Goal: Information Seeking & Learning: Learn about a topic

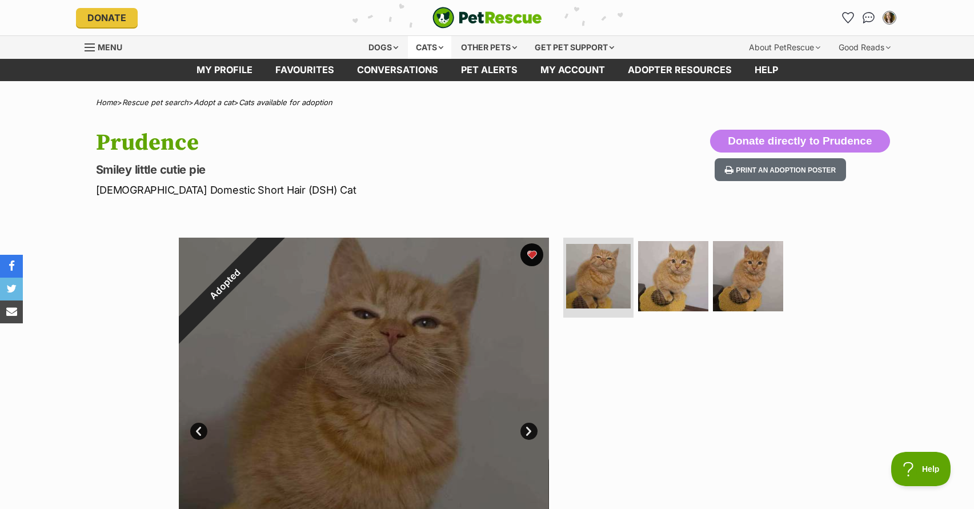
click at [444, 50] on div "Cats" at bounding box center [429, 47] width 43 height 23
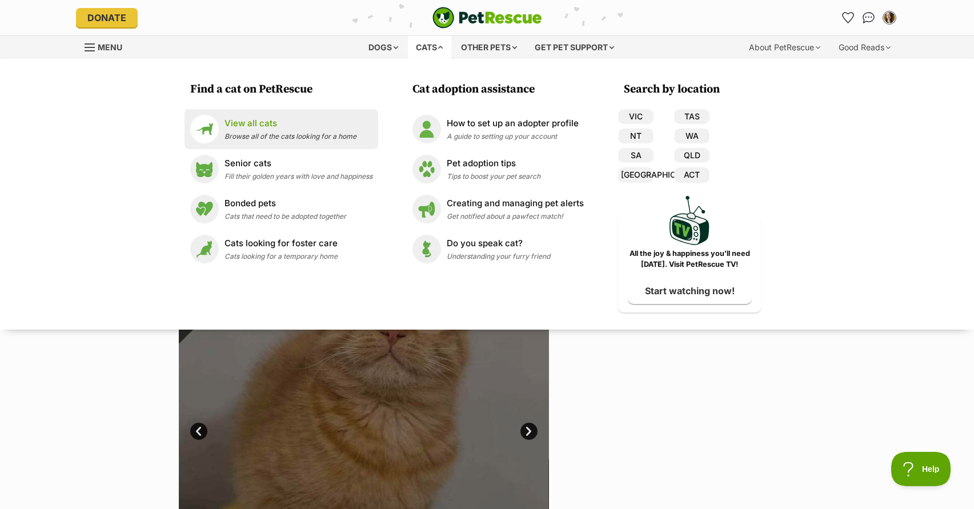
click at [271, 128] on p "View all cats" at bounding box center [290, 123] width 132 height 13
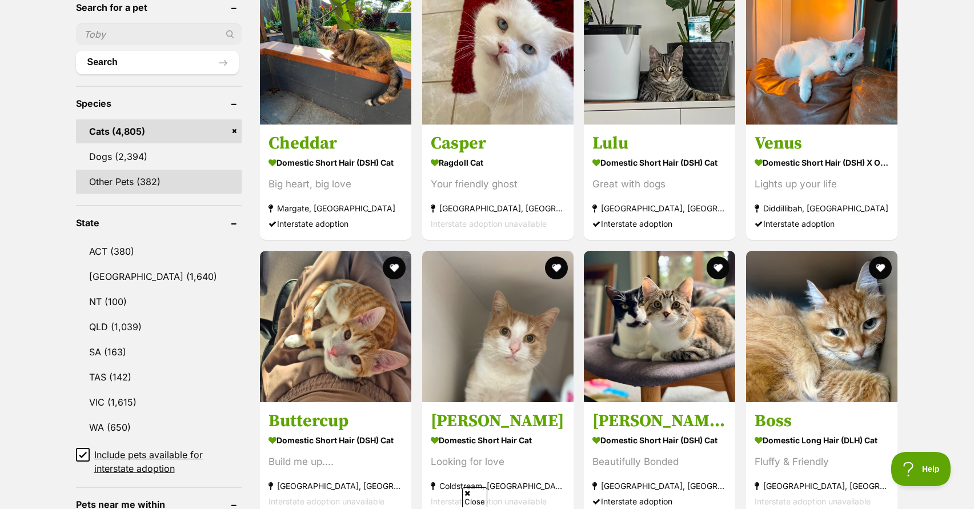
scroll to position [408, 0]
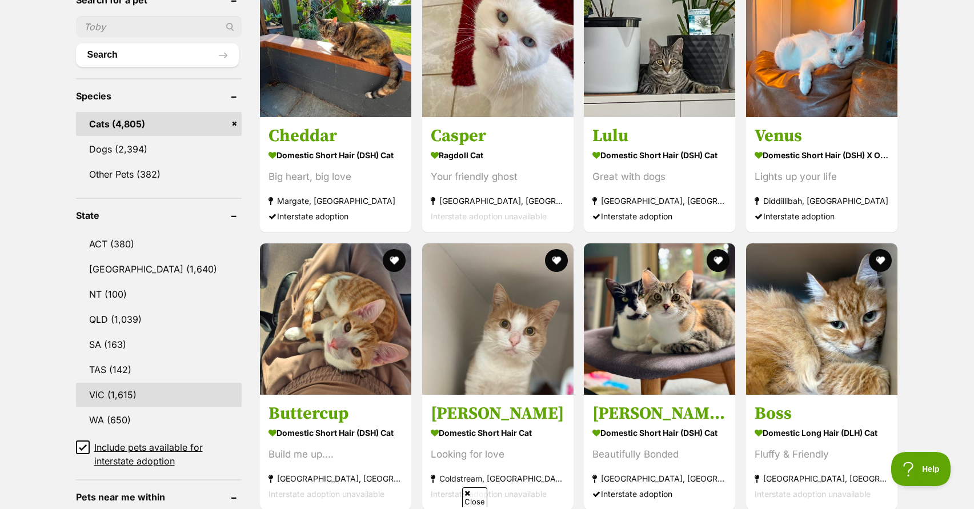
click at [102, 395] on link "VIC (1,615)" at bounding box center [159, 395] width 166 height 24
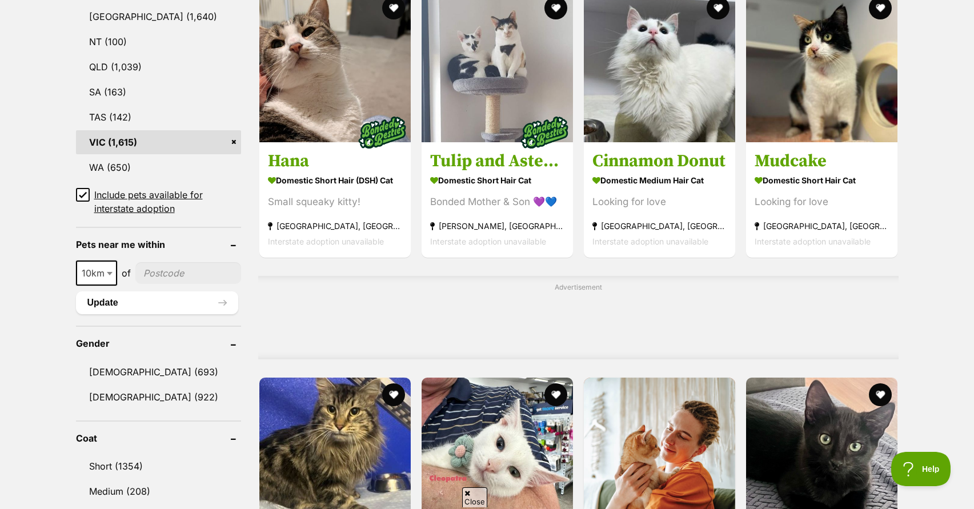
scroll to position [677, 0]
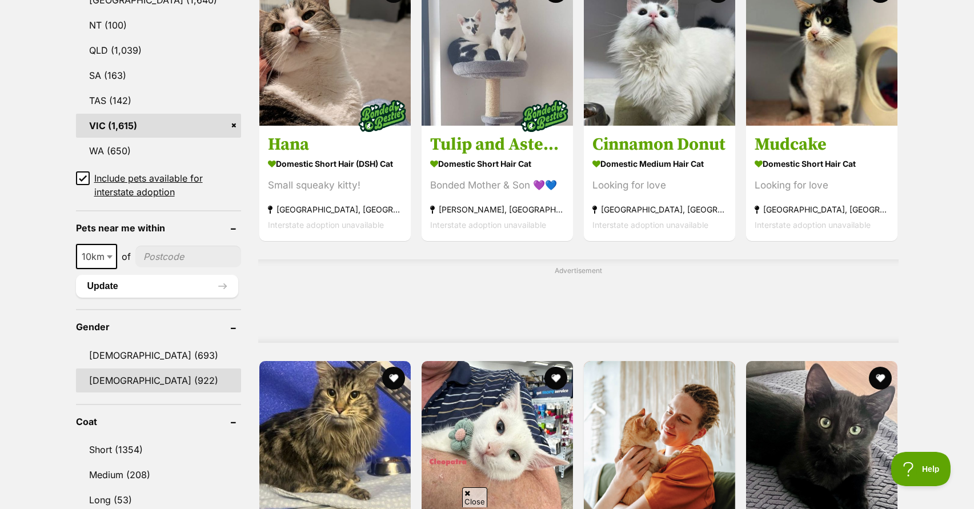
click at [130, 373] on link "Female (922)" at bounding box center [158, 380] width 165 height 24
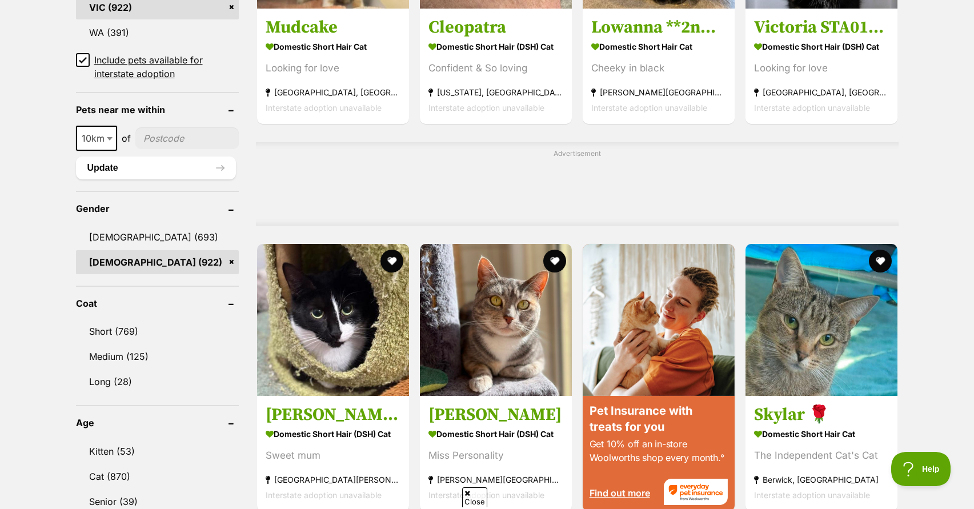
scroll to position [827, 0]
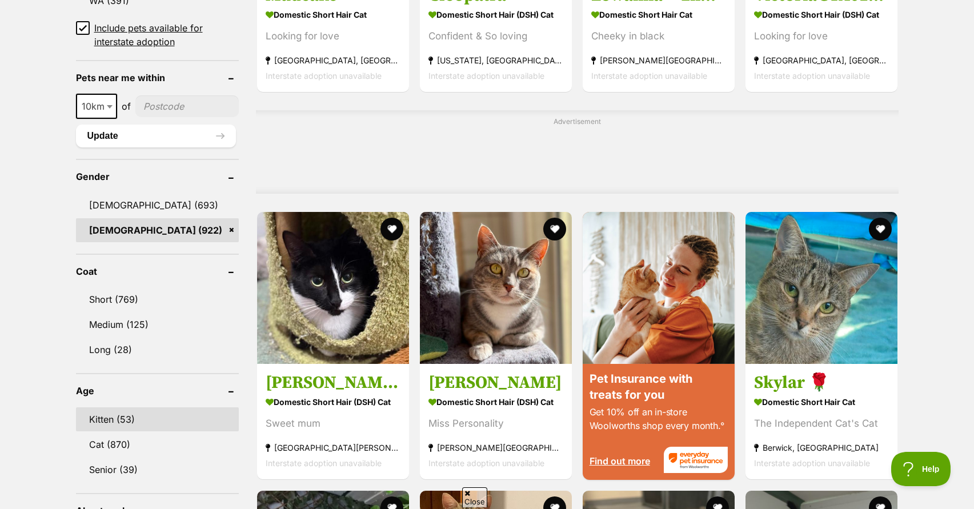
click at [147, 415] on link "Kitten (53)" at bounding box center [157, 419] width 163 height 24
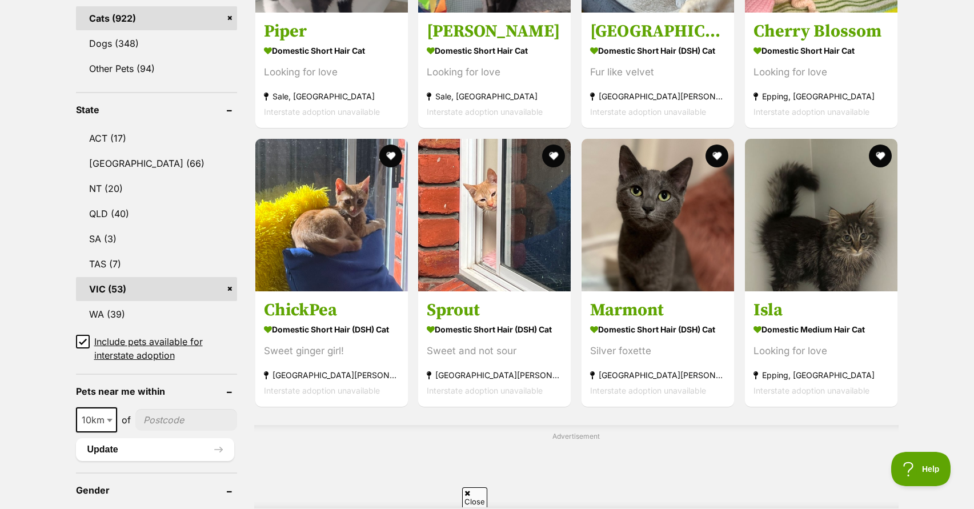
scroll to position [513, 0]
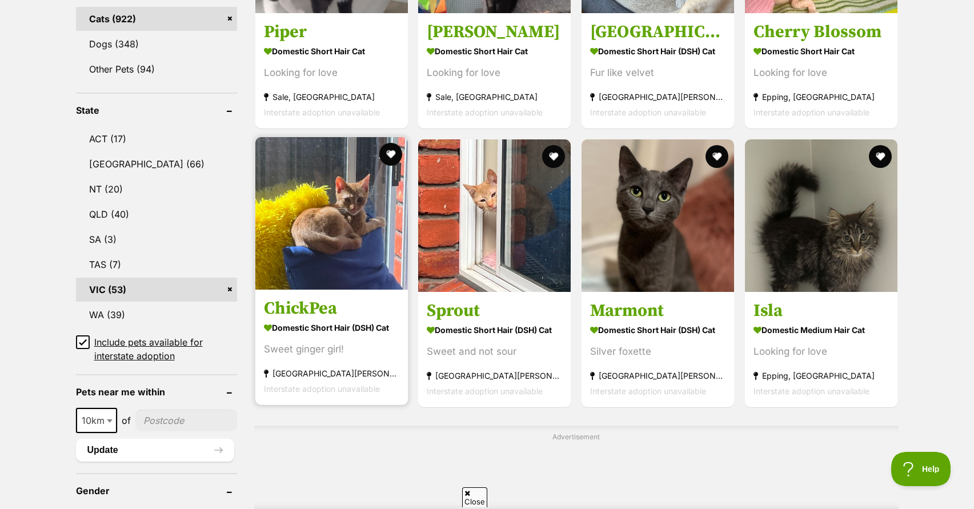
click at [320, 310] on h3 "ChickPea" at bounding box center [331, 309] width 135 height 22
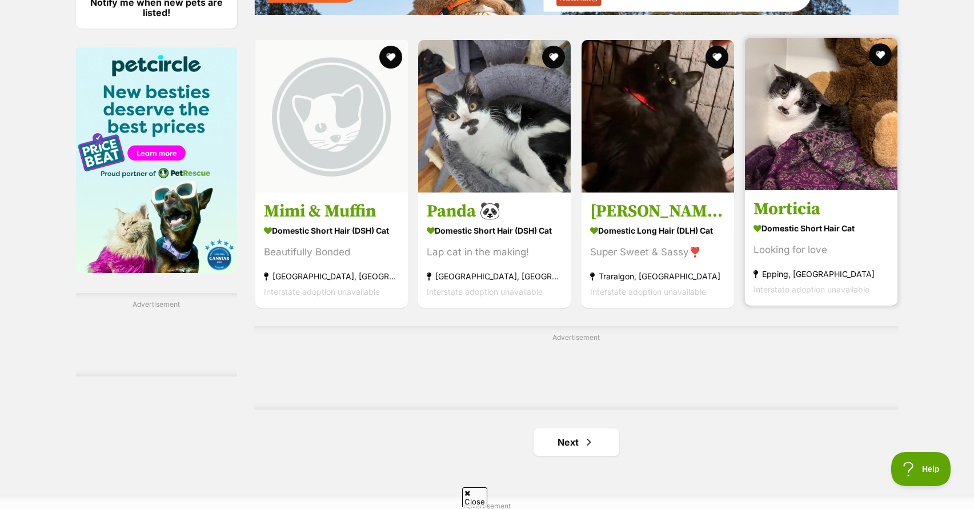
scroll to position [1676, 0]
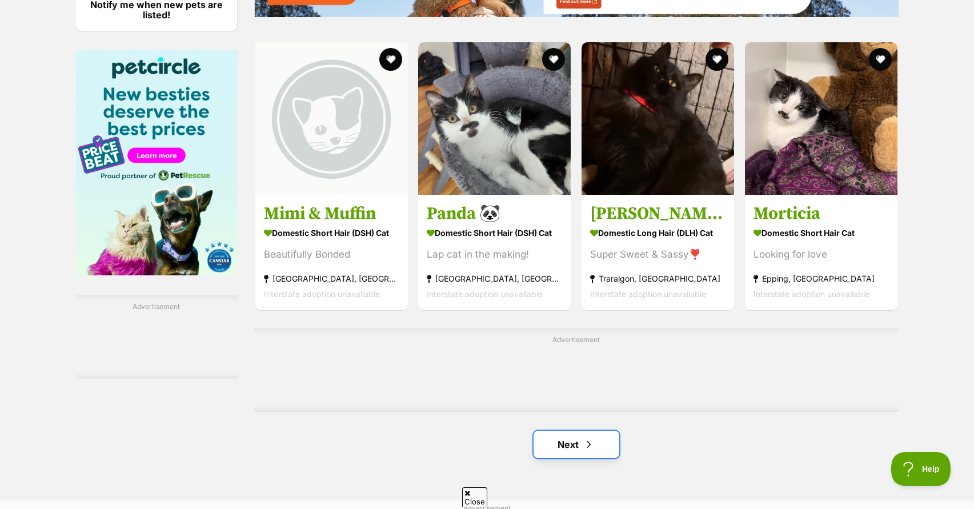
click at [589, 440] on span "Next page" at bounding box center [588, 445] width 11 height 14
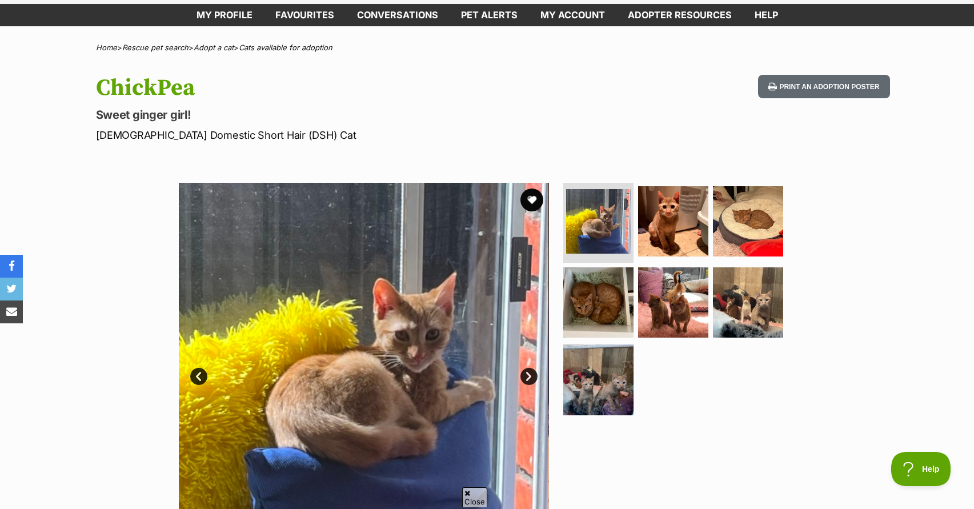
scroll to position [60, 0]
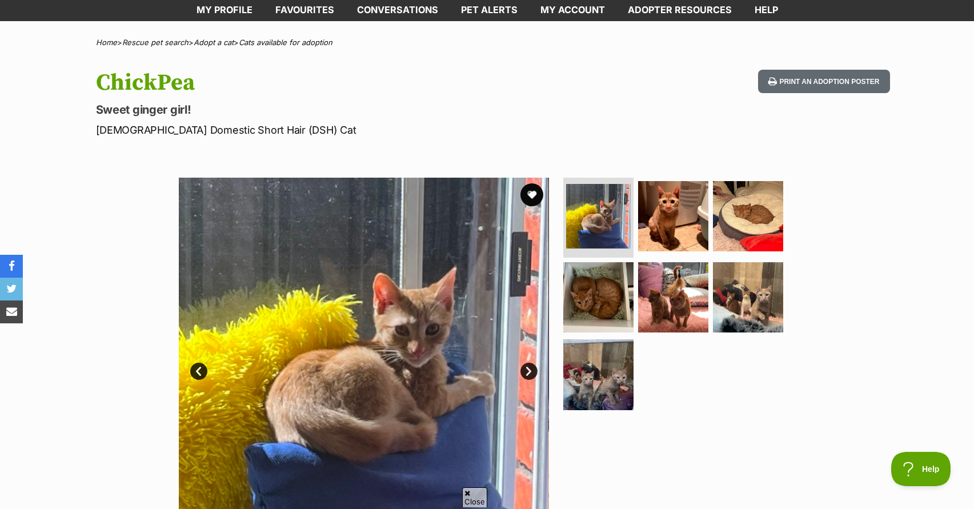
click at [546, 394] on img at bounding box center [364, 363] width 370 height 370
click at [579, 394] on img at bounding box center [598, 375] width 74 height 74
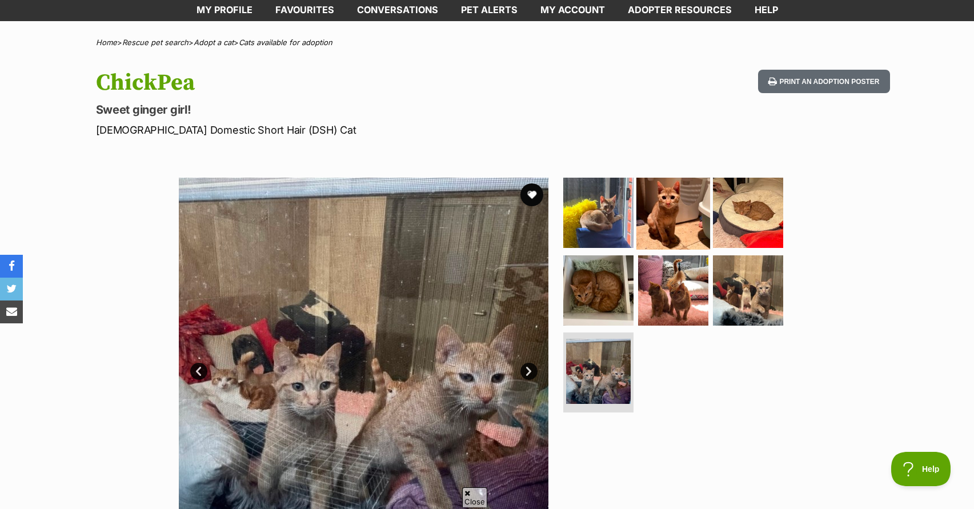
click at [685, 195] on img at bounding box center [673, 213] width 74 height 74
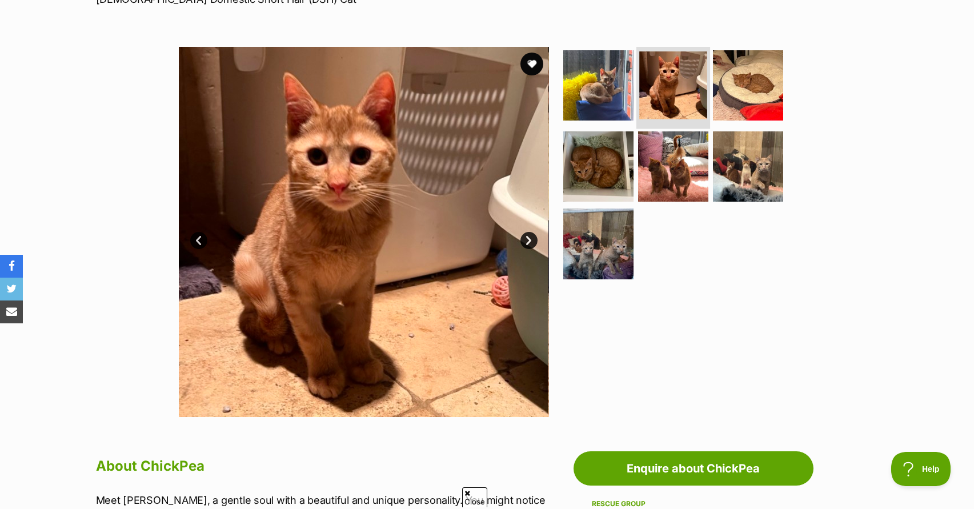
scroll to position [187, 0]
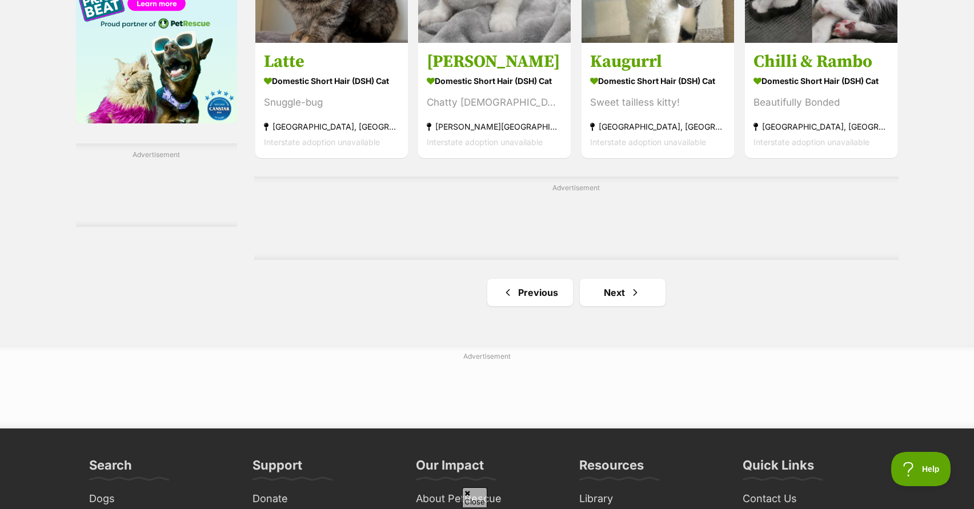
scroll to position [1837, 0]
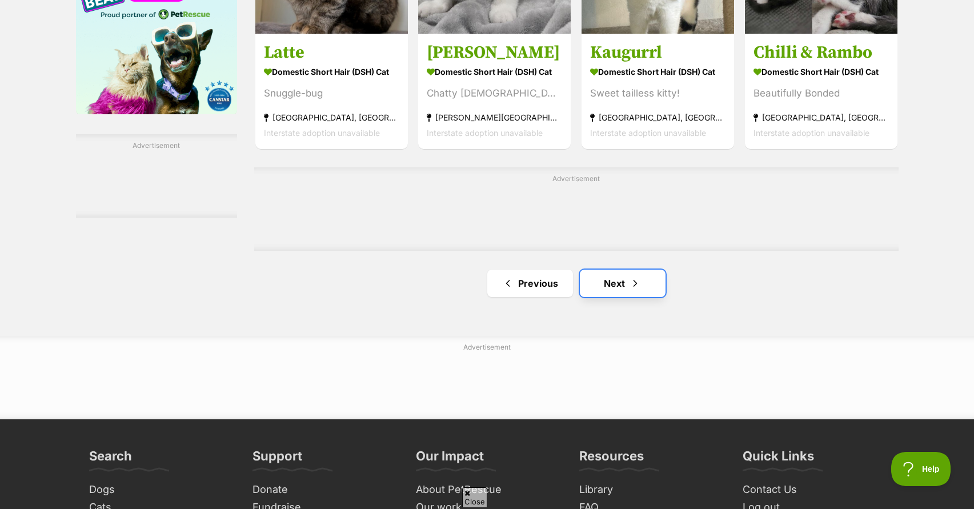
click at [637, 282] on span "Next page" at bounding box center [634, 283] width 11 height 14
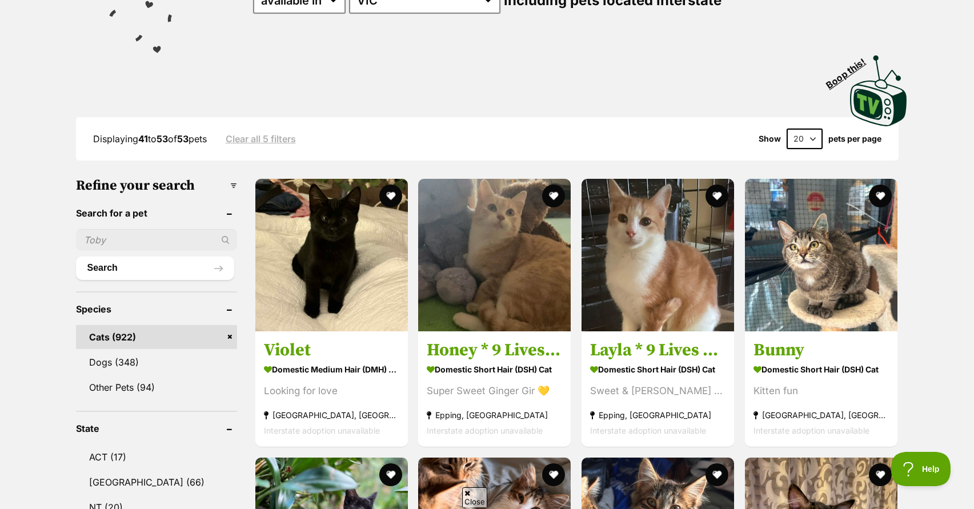
scroll to position [195, 0]
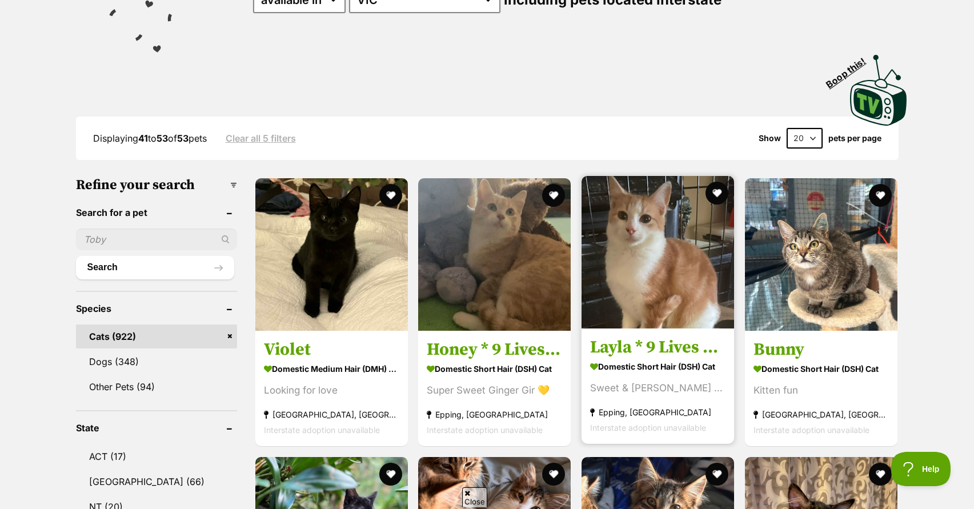
click at [660, 351] on h3 "Layla * 9 Lives Project Rescue*" at bounding box center [657, 347] width 135 height 22
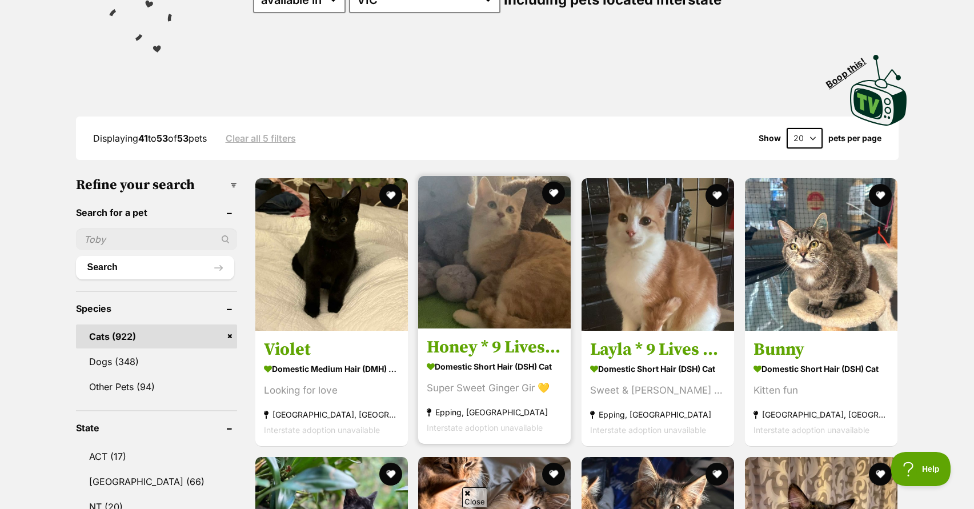
click at [490, 349] on h3 "Honey * 9 Lives Project Rescue*" at bounding box center [494, 347] width 135 height 22
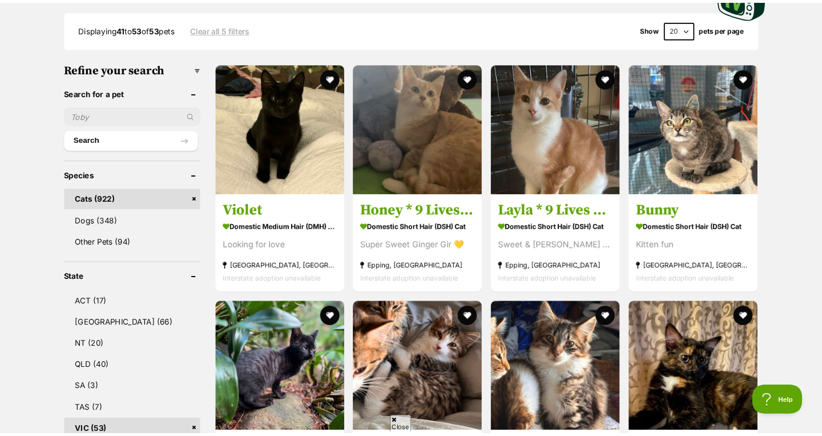
scroll to position [280, 0]
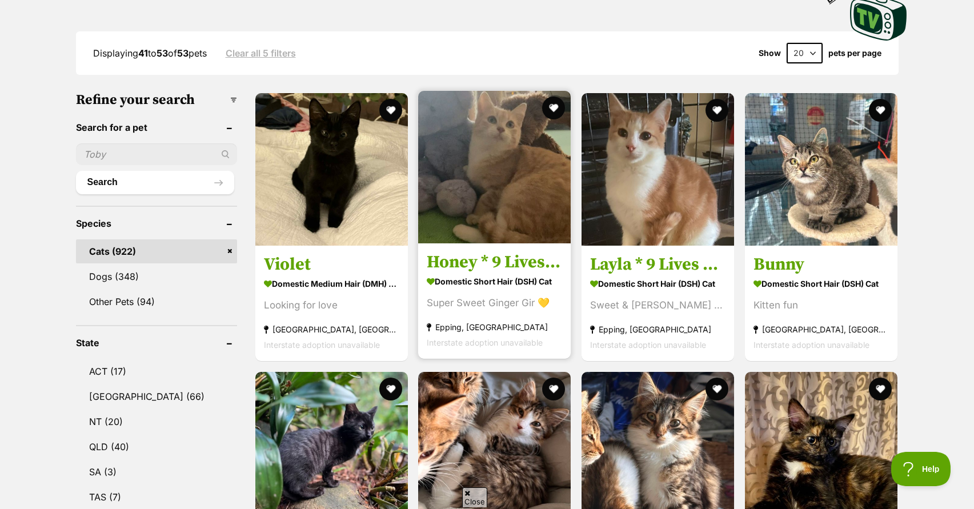
click at [484, 273] on link "Honey * 9 Lives Project Rescue* Domestic Short Hair (DSH) Cat Super Sweet Ginge…" at bounding box center [494, 301] width 152 height 116
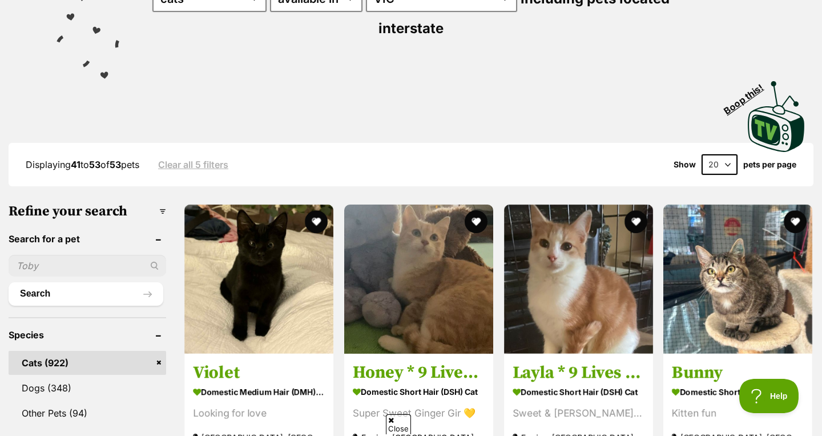
scroll to position [0, 0]
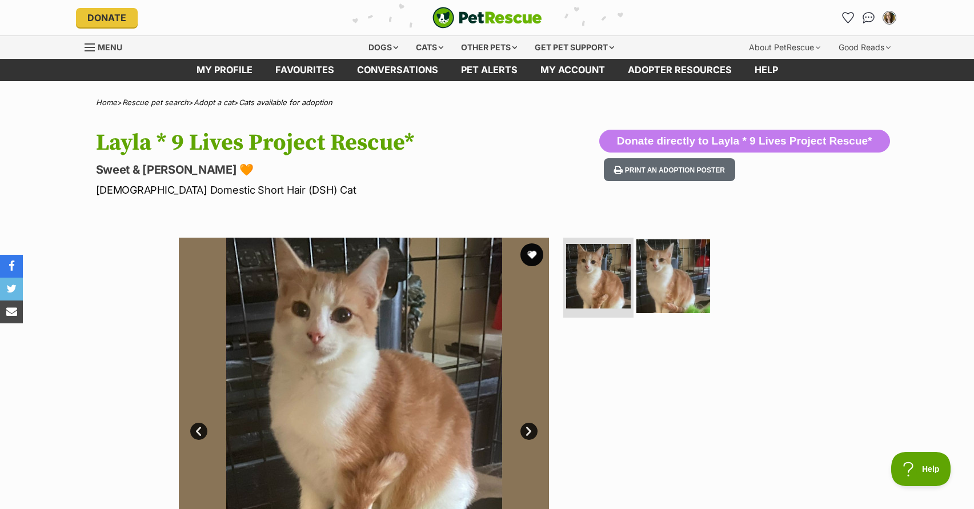
click at [666, 284] on img at bounding box center [673, 276] width 74 height 74
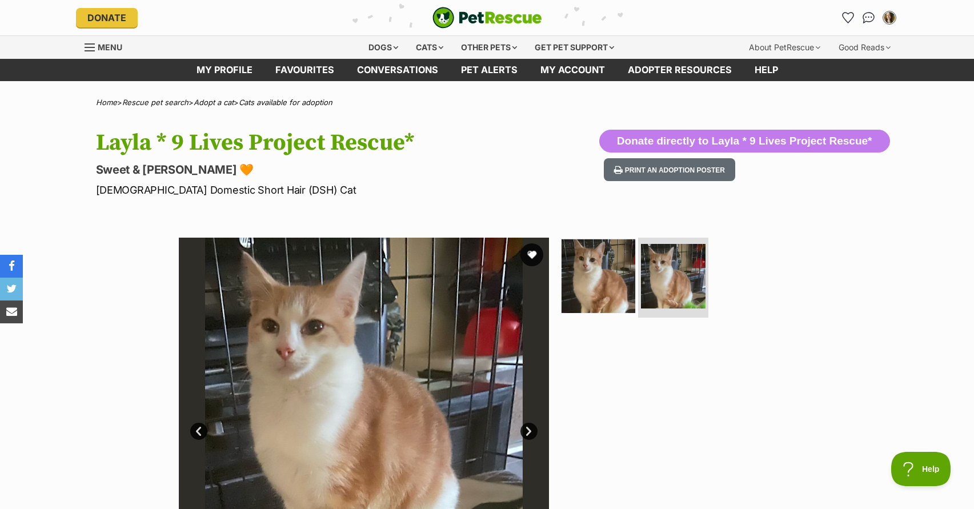
click at [625, 292] on img at bounding box center [598, 276] width 74 height 74
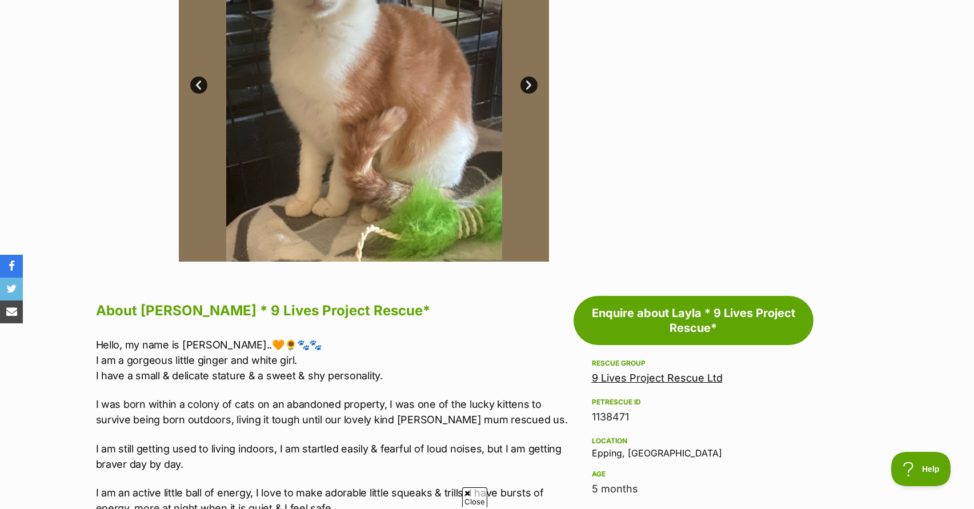
scroll to position [350, 0]
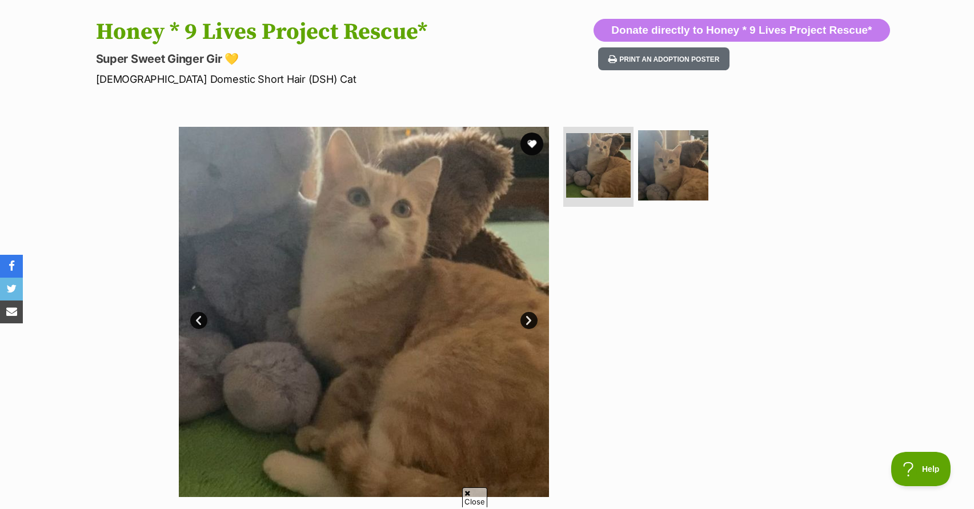
scroll to position [118, 0]
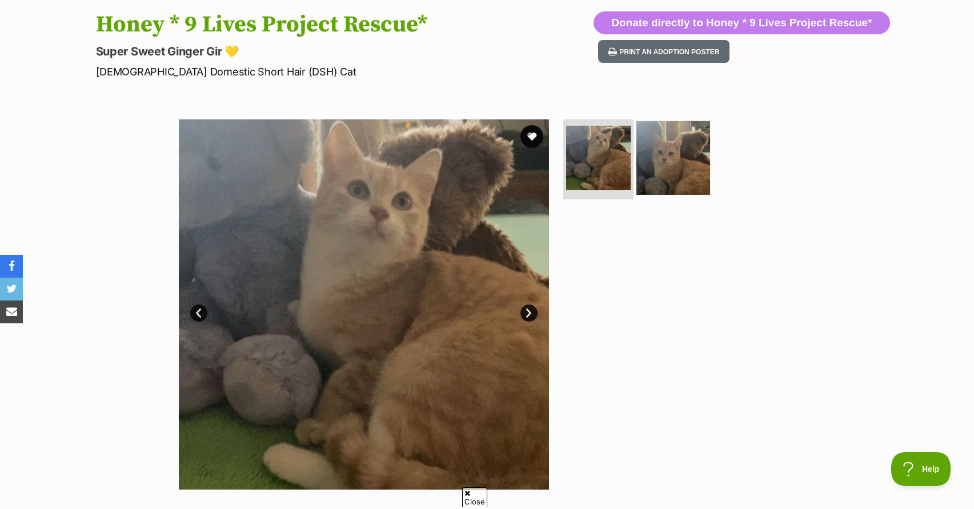
click at [672, 164] on img at bounding box center [673, 158] width 74 height 74
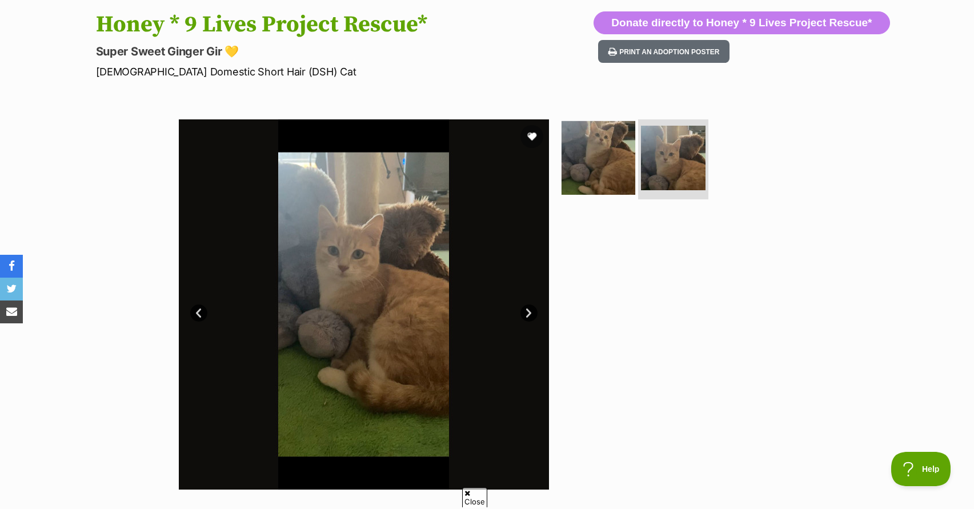
click at [623, 160] on img at bounding box center [598, 158] width 74 height 74
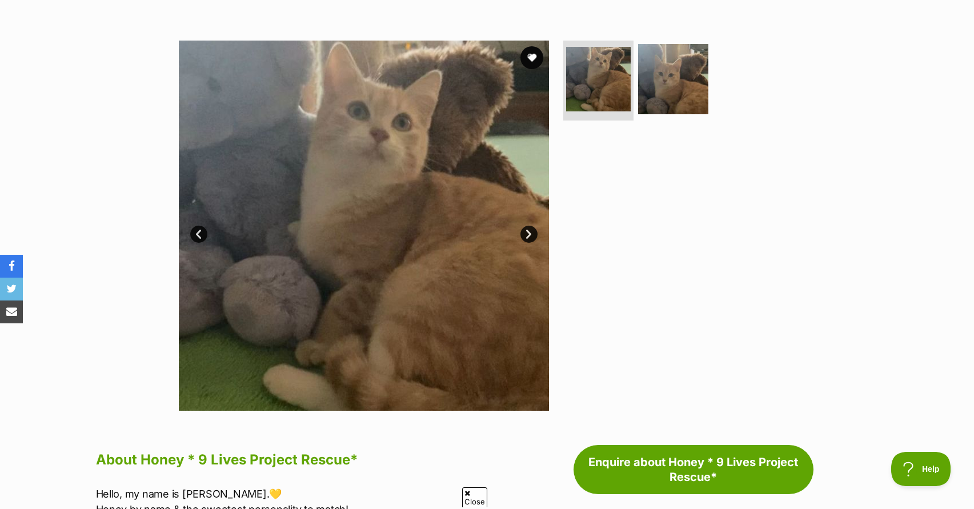
scroll to position [195, 0]
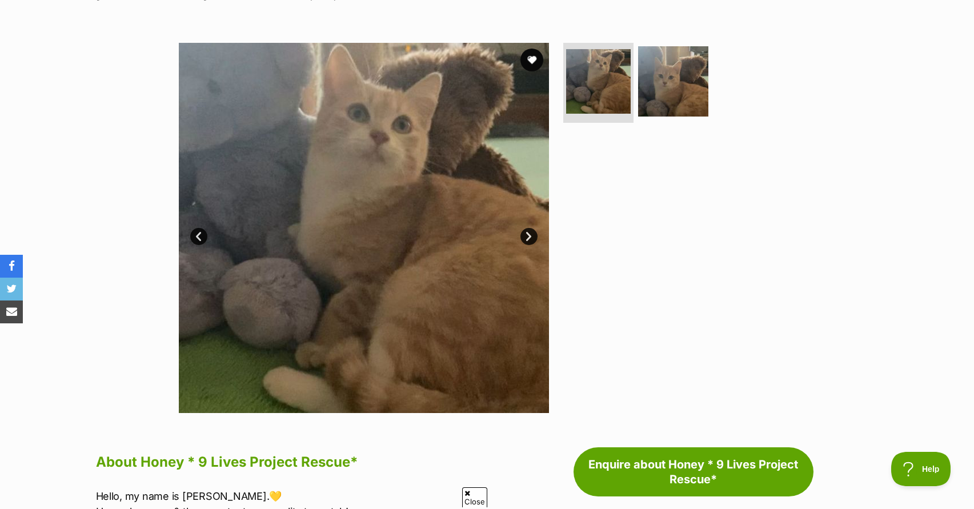
click at [528, 235] on link "Next" at bounding box center [528, 236] width 17 height 17
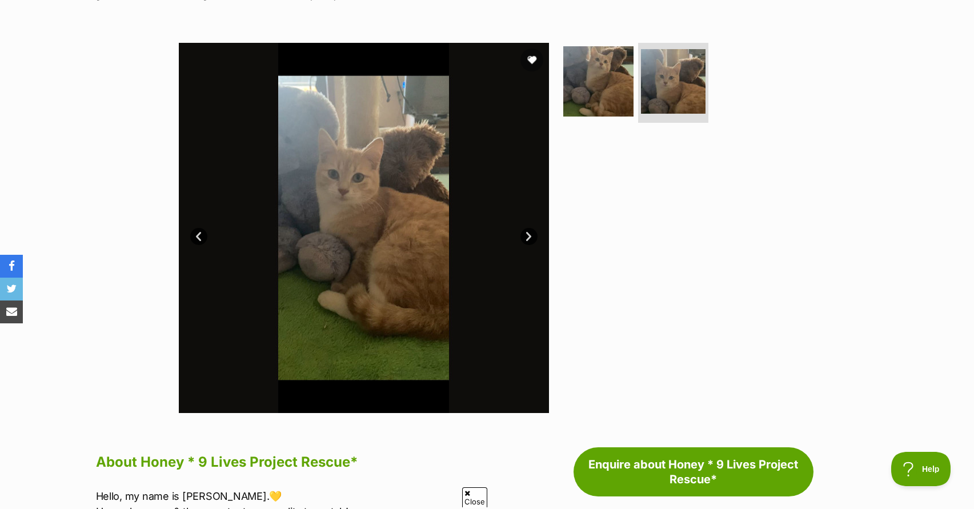
click at [528, 235] on link "Next" at bounding box center [528, 236] width 17 height 17
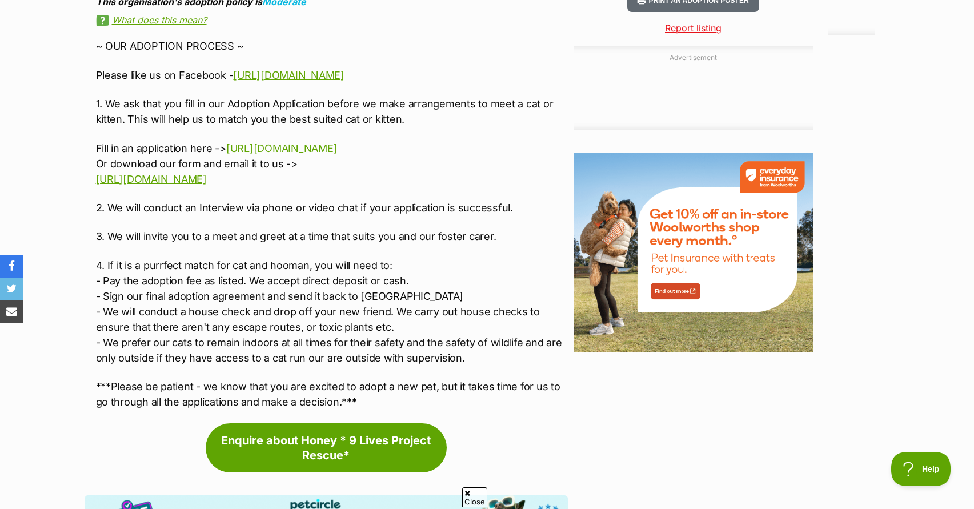
scroll to position [1216, 0]
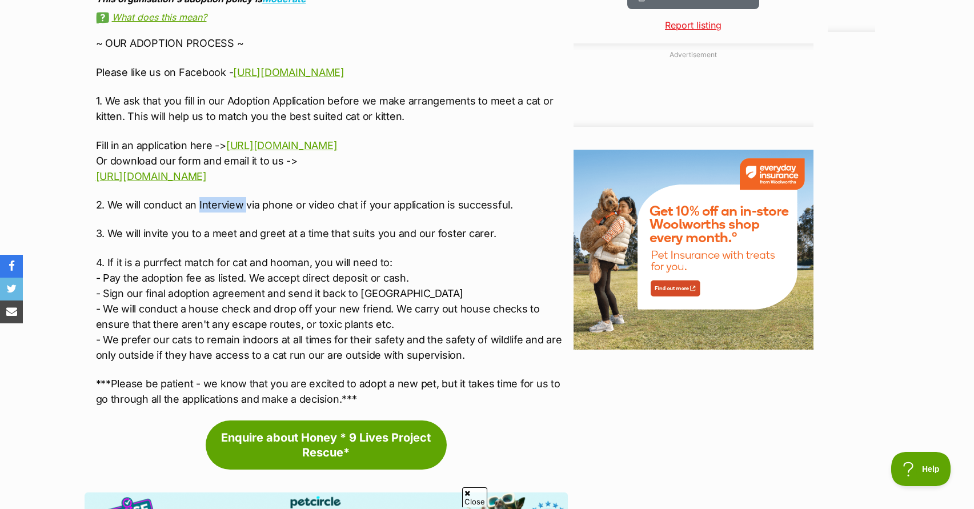
drag, startPoint x: 199, startPoint y: 208, endPoint x: 245, endPoint y: 207, distance: 46.3
click at [245, 207] on p "2. We will conduct an Interview via phone or video chat if your application is …" at bounding box center [332, 204] width 472 height 15
click at [360, 252] on div "~ OUR ADOPTION PROCESS ~ Please like us on Facebook - [URL][DOMAIN_NAME] 1. We …" at bounding box center [332, 220] width 472 height 371
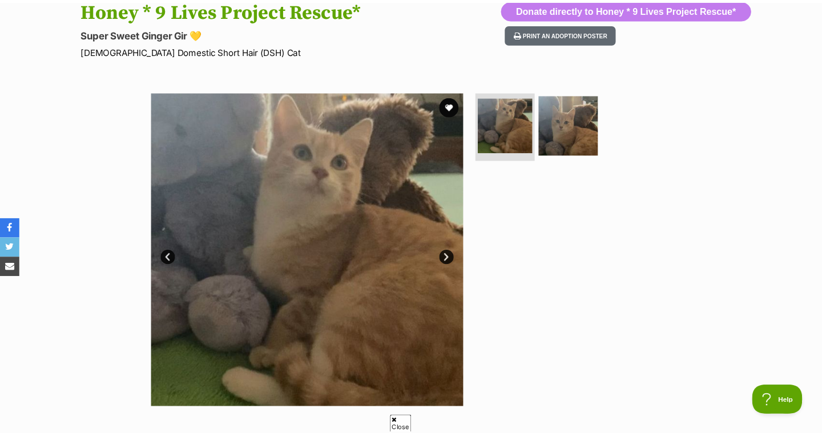
scroll to position [122, 0]
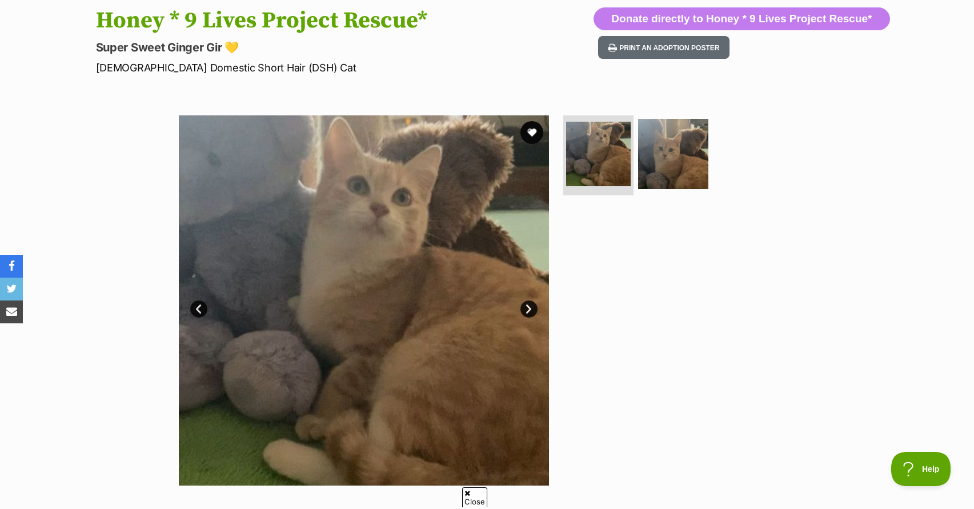
click at [527, 311] on link "Next" at bounding box center [528, 308] width 17 height 17
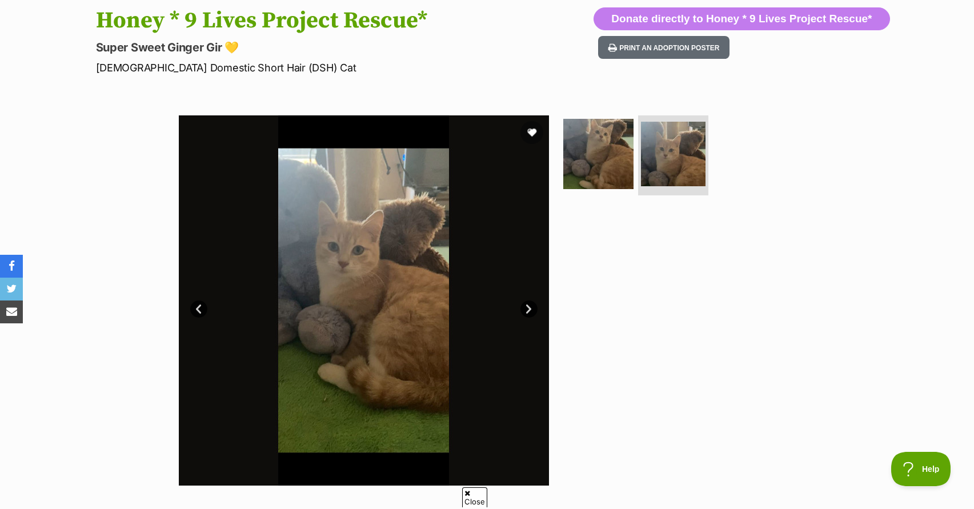
click at [527, 311] on link "Next" at bounding box center [528, 308] width 17 height 17
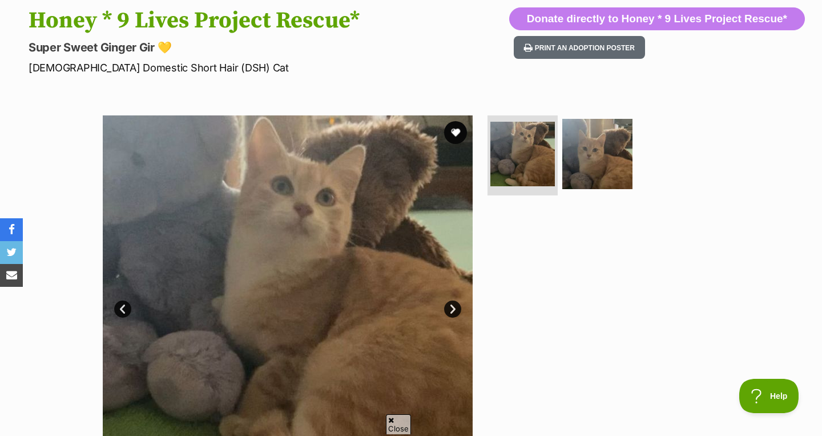
click at [315, 56] on hgroup "Honey * 9 Lives Project Rescue* Super Sweet Ginger Gir 💛 [DEMOGRAPHIC_DATA] Dom…" at bounding box center [265, 41] width 473 height 68
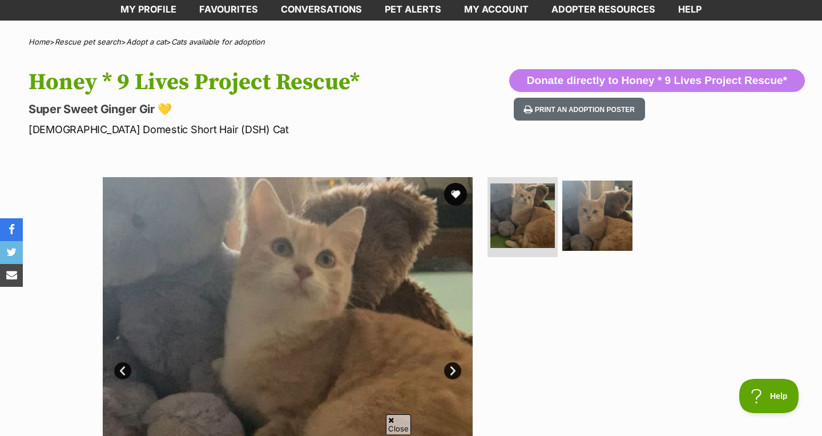
scroll to position [0, 0]
